Goal: Task Accomplishment & Management: Complete application form

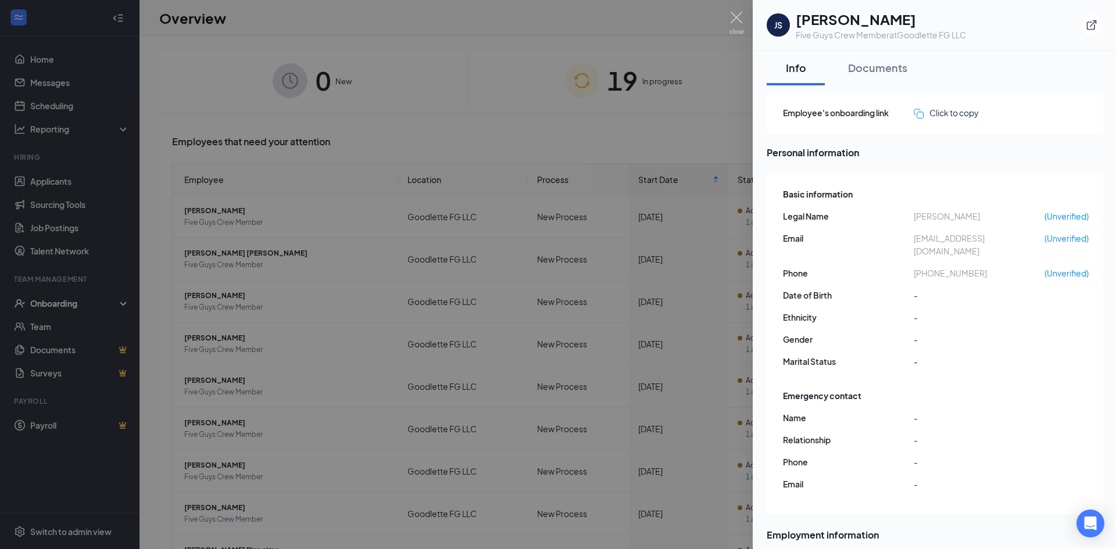
click at [466, 113] on div at bounding box center [558, 274] width 1116 height 549
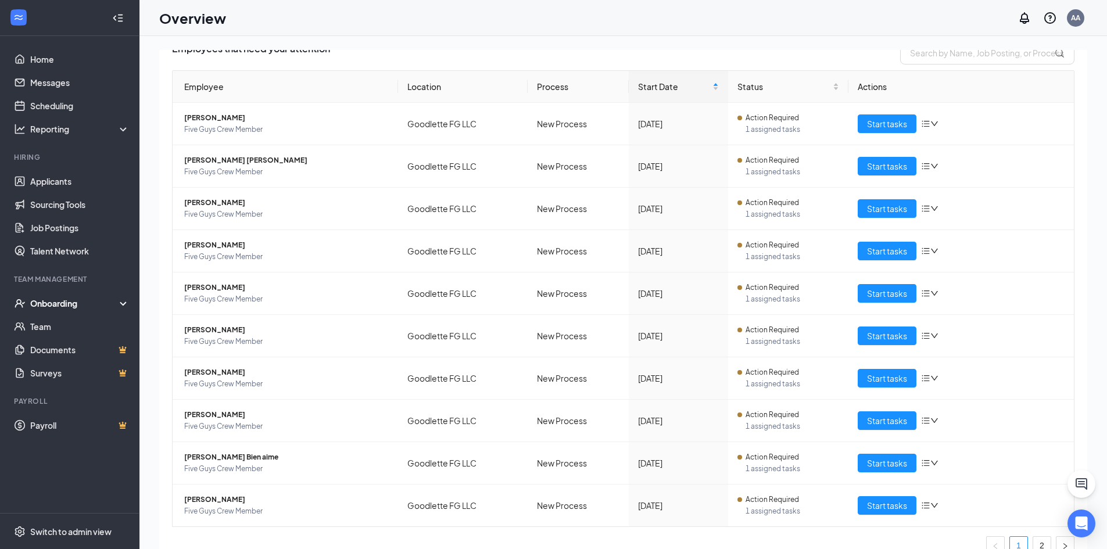
scroll to position [111, 0]
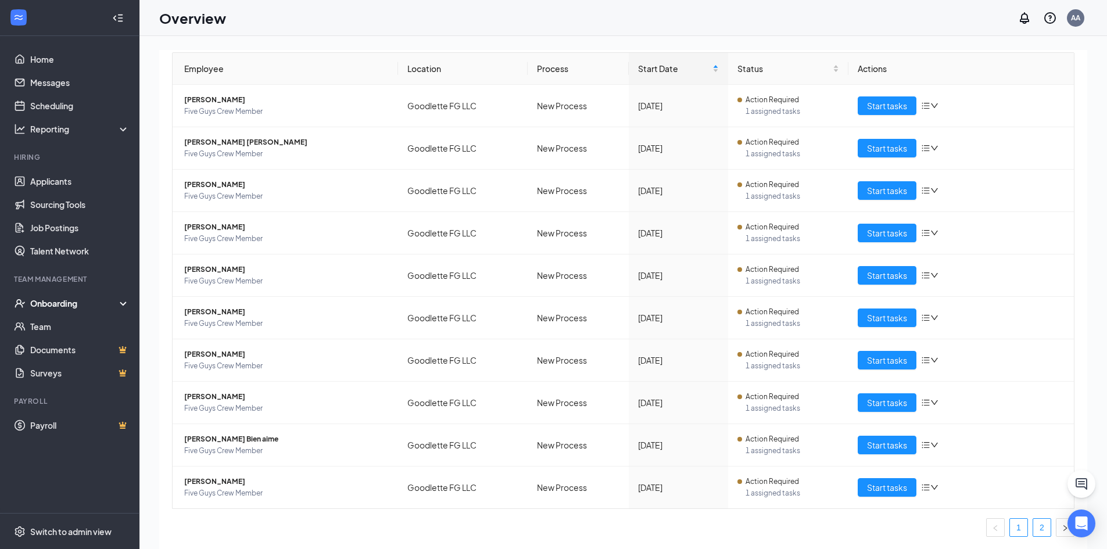
click at [1034, 528] on link "2" at bounding box center [1042, 527] width 17 height 17
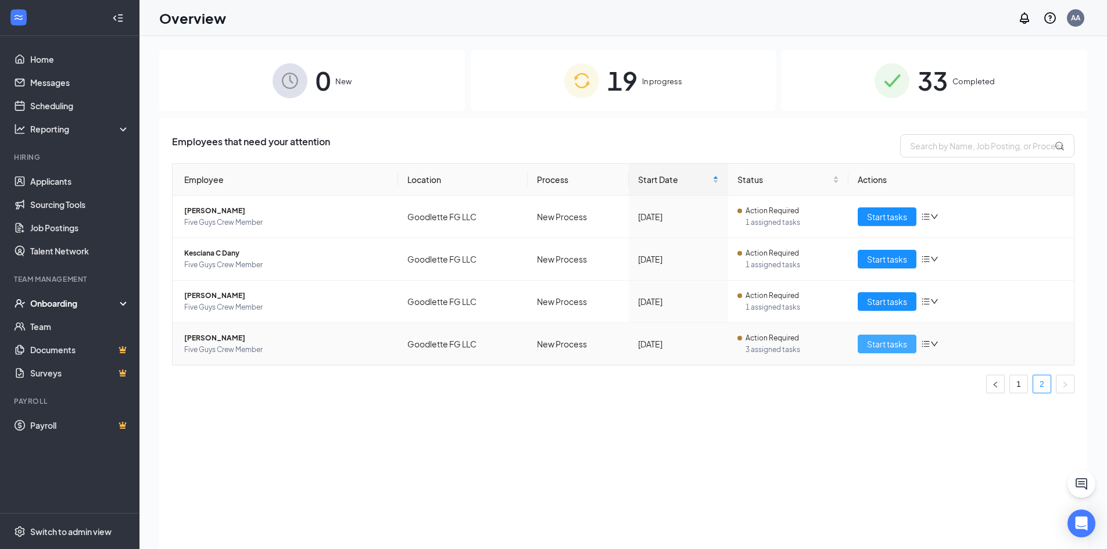
click at [877, 346] on span "Start tasks" at bounding box center [887, 344] width 40 height 13
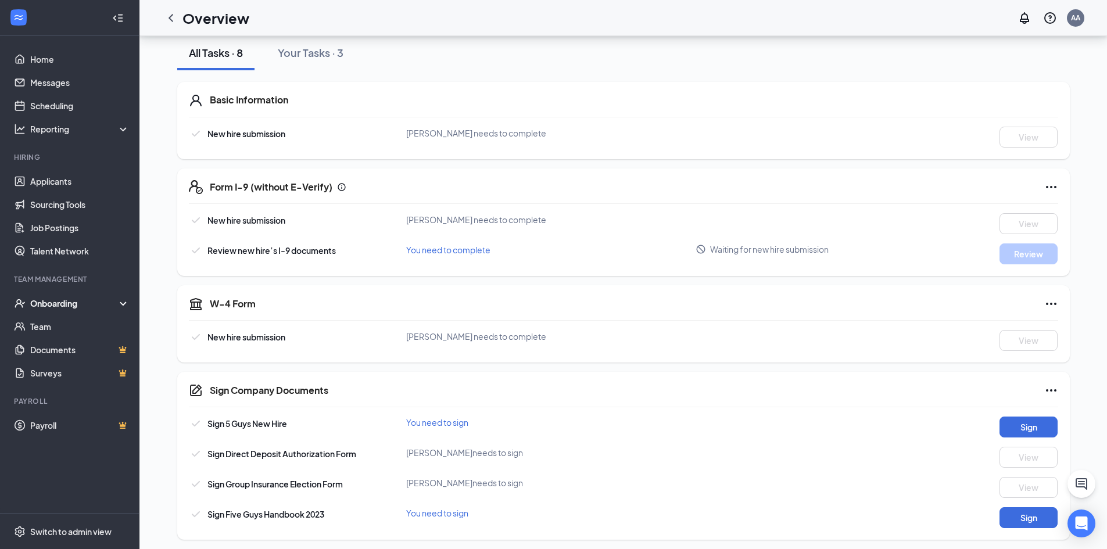
scroll to position [140, 0]
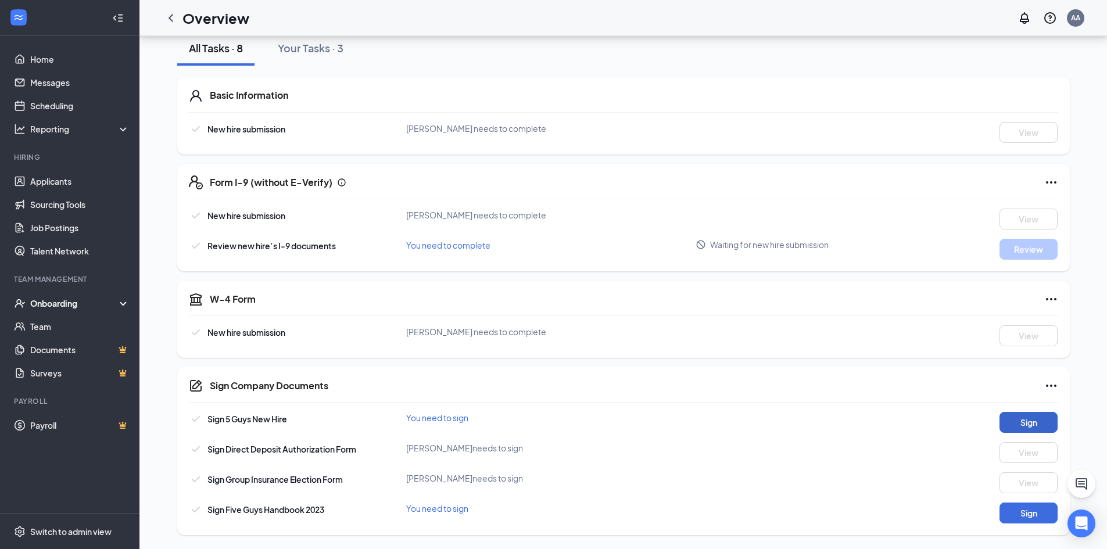
click at [1039, 421] on button "Sign" at bounding box center [1029, 422] width 58 height 21
click at [74, 61] on link "Home" at bounding box center [79, 59] width 99 height 23
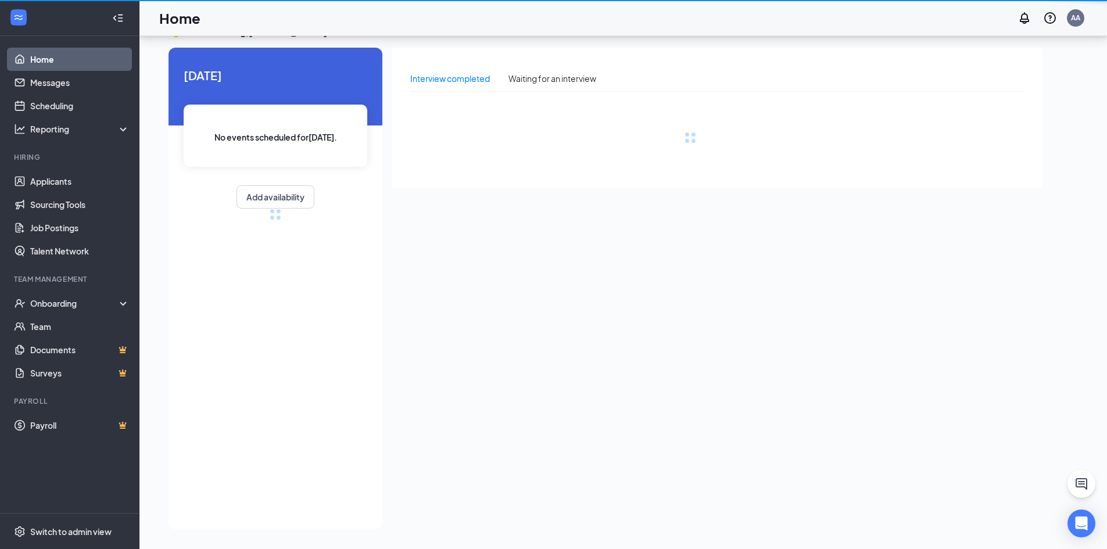
scroll to position [24, 0]
